Goal: Book appointment/travel/reservation

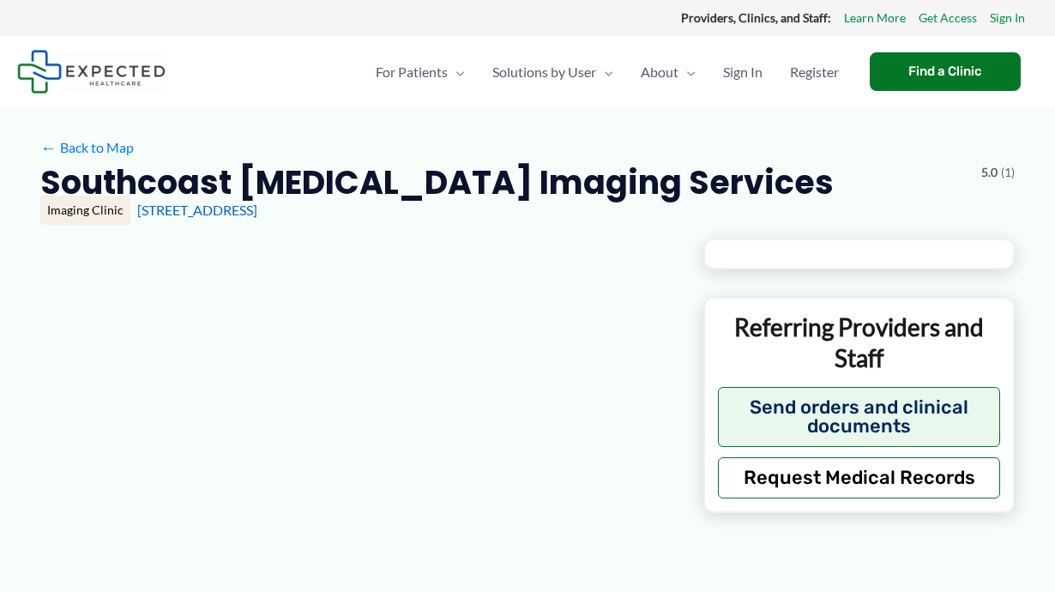
type input "**********"
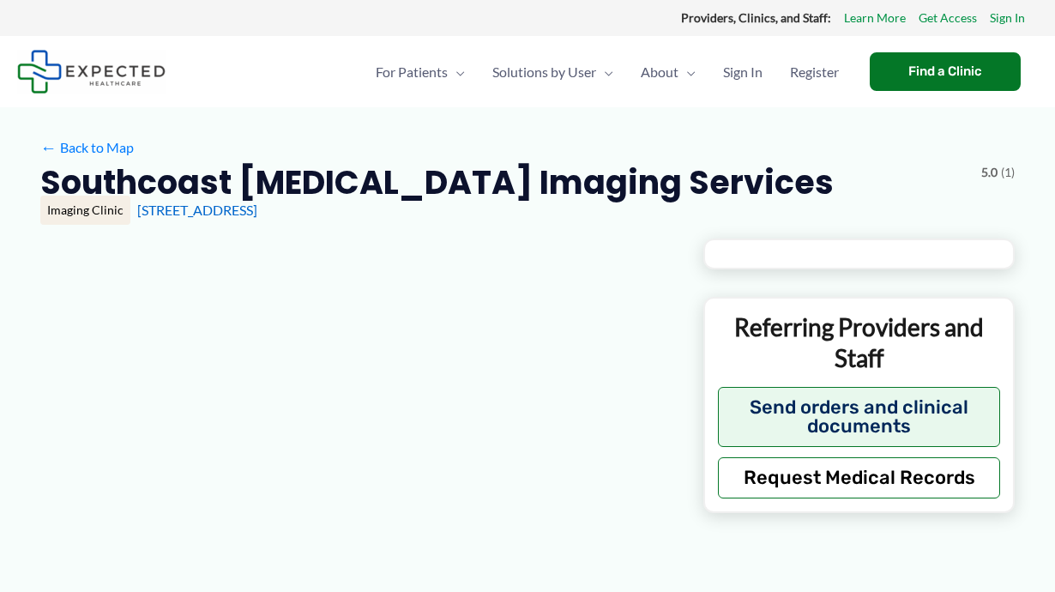
type input "**********"
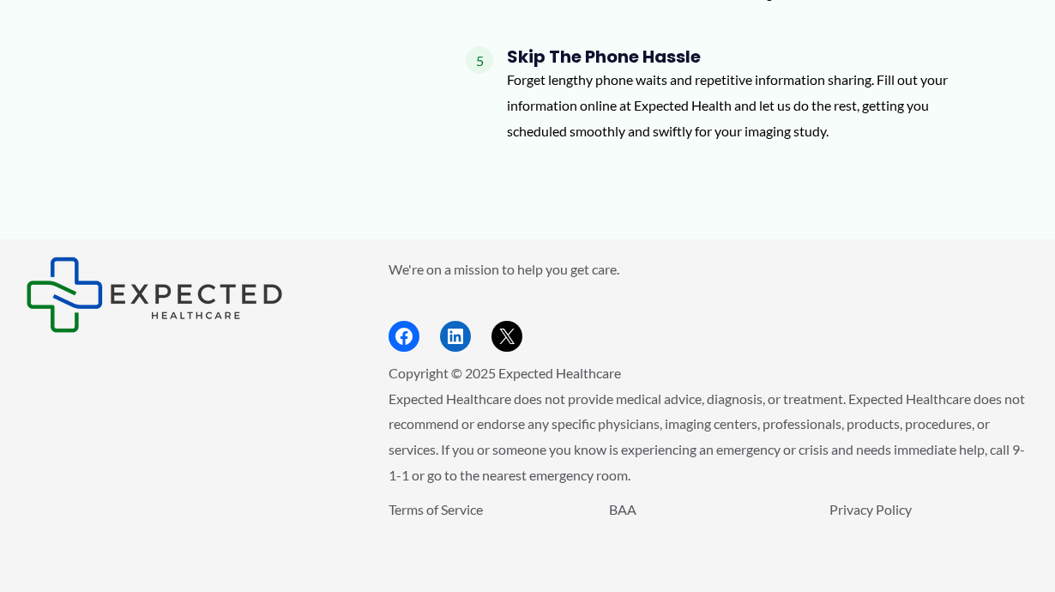
scroll to position [1985, 0]
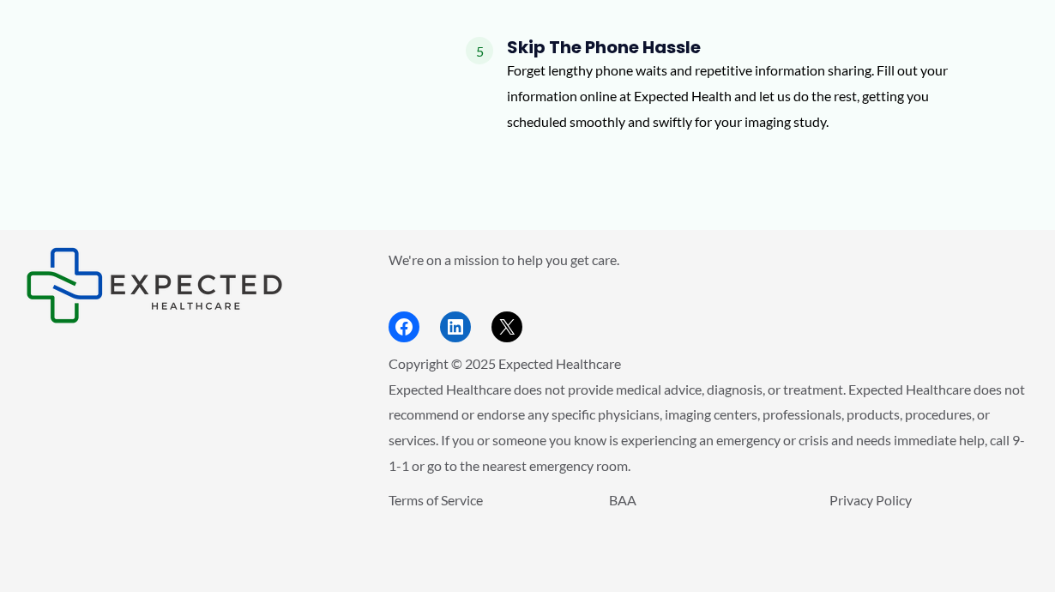
click at [668, 469] on p "Expected Healthcare does not provide medical advice, diagnosis, or treatment. E…" at bounding box center [708, 427] width 641 height 102
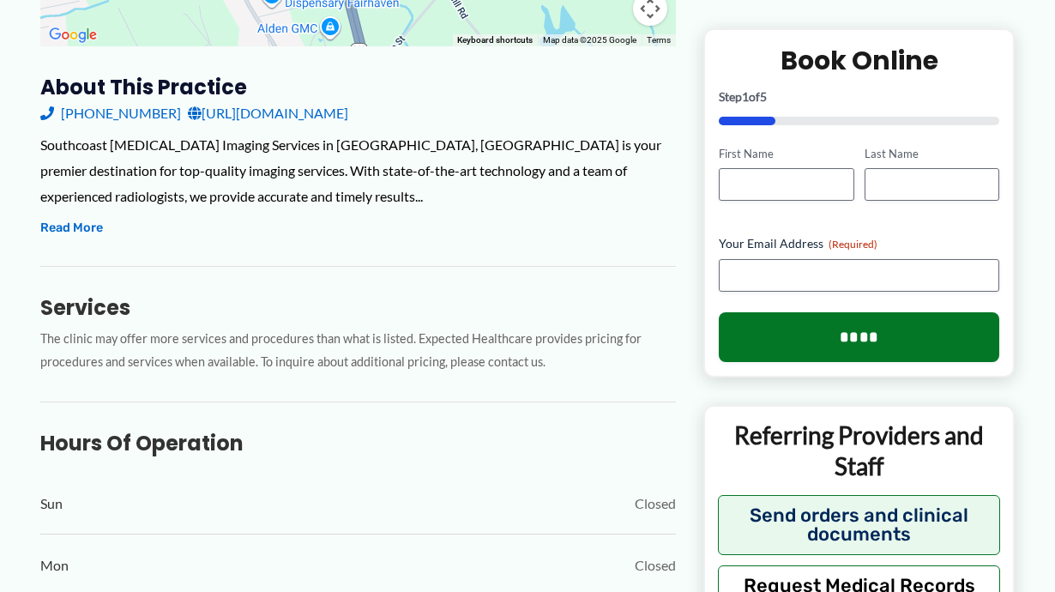
scroll to position [544, 0]
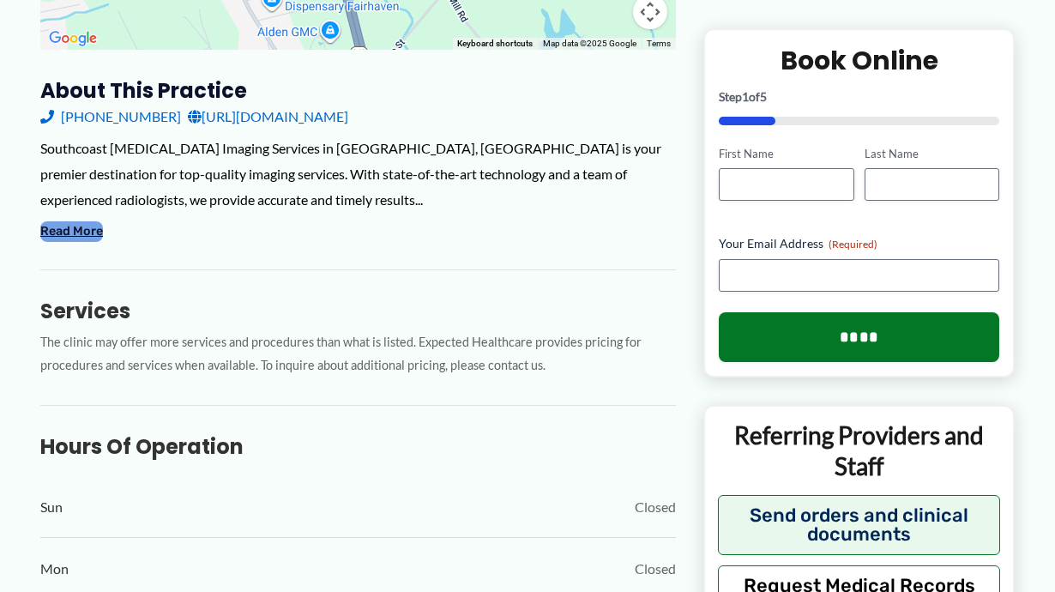
click at [82, 234] on button "Read More" at bounding box center [71, 231] width 63 height 21
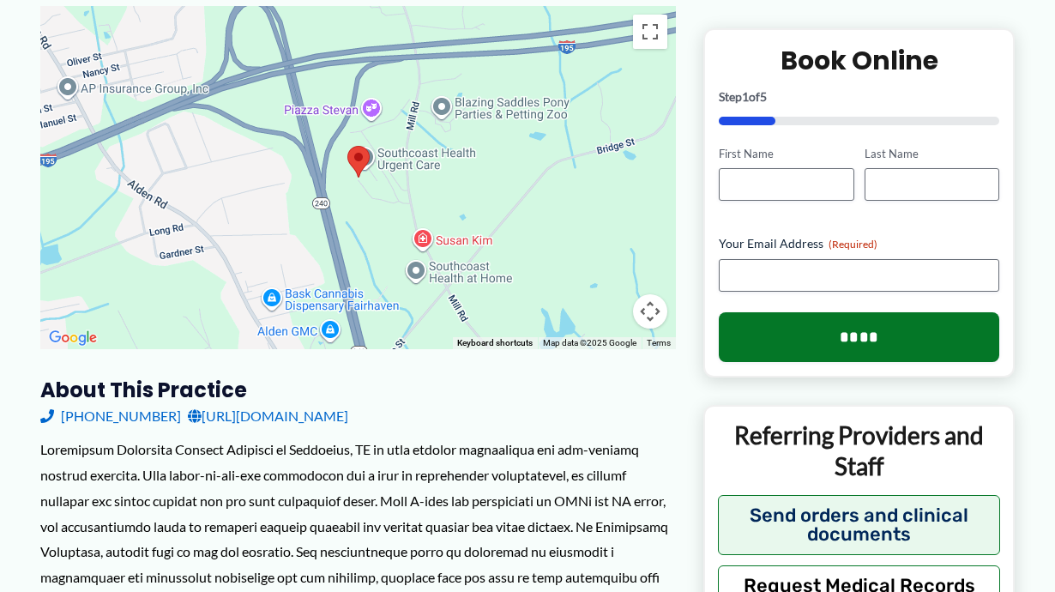
scroll to position [205, 0]
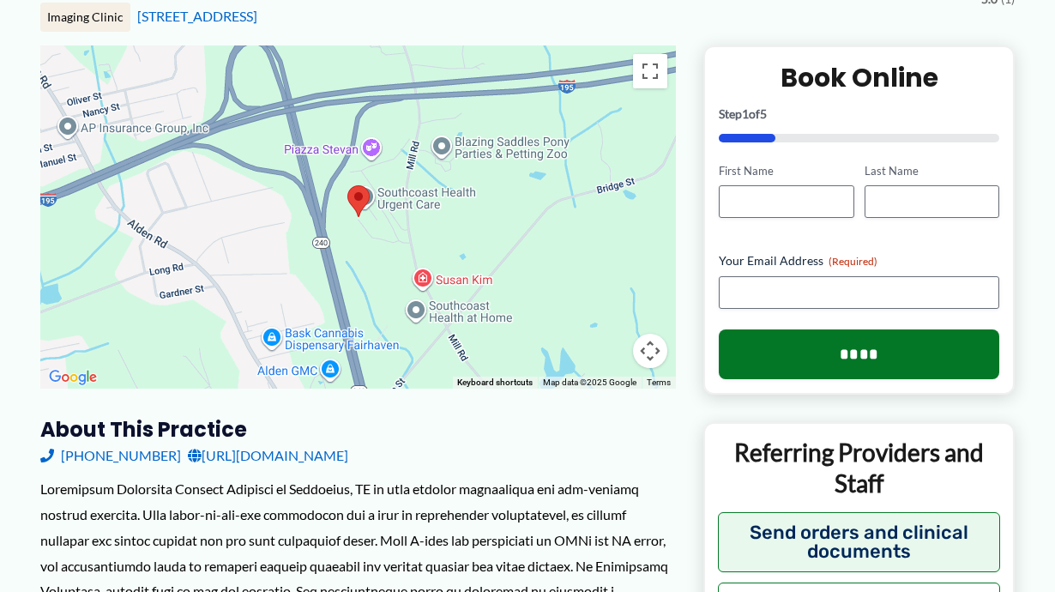
click at [462, 329] on div at bounding box center [357, 216] width 635 height 343
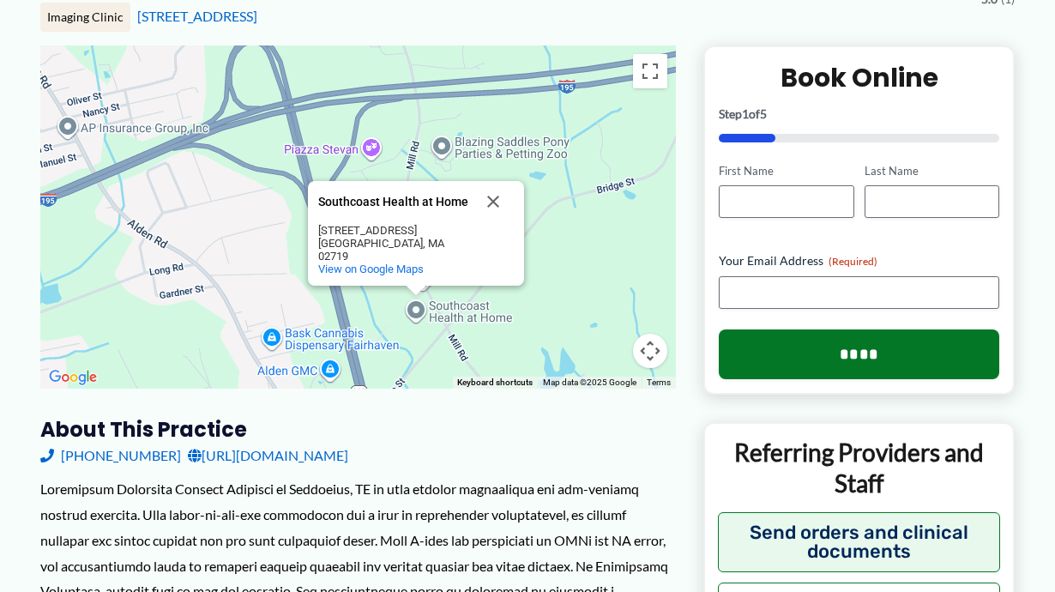
click at [584, 359] on div "Southcoast Health at Home Southcoast Health at Home [STREET_ADDRESS] View on Go…" at bounding box center [357, 216] width 635 height 343
click at [268, 254] on div "Southcoast Health at Home Southcoast Health at Home [STREET_ADDRESS] View on Go…" at bounding box center [357, 216] width 635 height 343
click at [423, 164] on div "Southcoast Health at Home Southcoast Health at Home [STREET_ADDRESS] View on Go…" at bounding box center [357, 216] width 635 height 343
click at [403, 81] on div "Southcoast Health at Home Southcoast Health at Home [STREET_ADDRESS] View on Go…" at bounding box center [357, 216] width 635 height 343
click at [503, 221] on button "Close" at bounding box center [492, 201] width 41 height 41
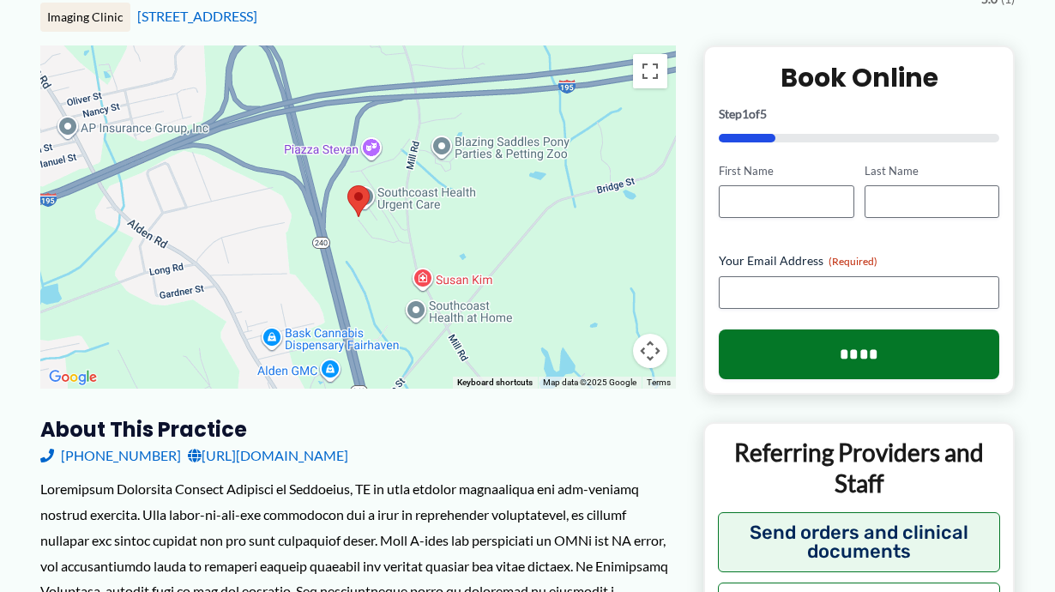
click at [373, 199] on img at bounding box center [358, 200] width 36 height 45
click at [422, 210] on div at bounding box center [357, 216] width 635 height 343
